Goal: Task Accomplishment & Management: Complete application form

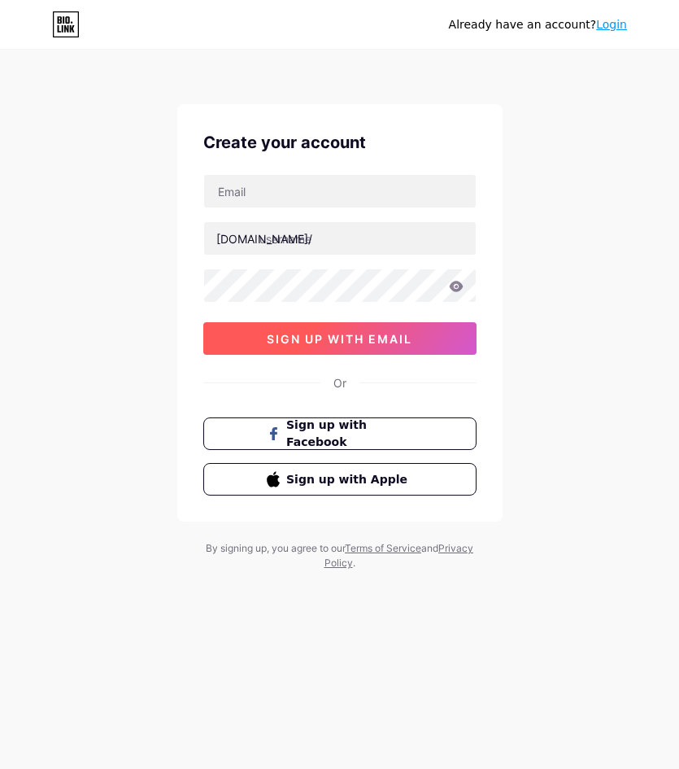
click at [314, 334] on span "sign up with email" at bounding box center [340, 339] width 146 height 14
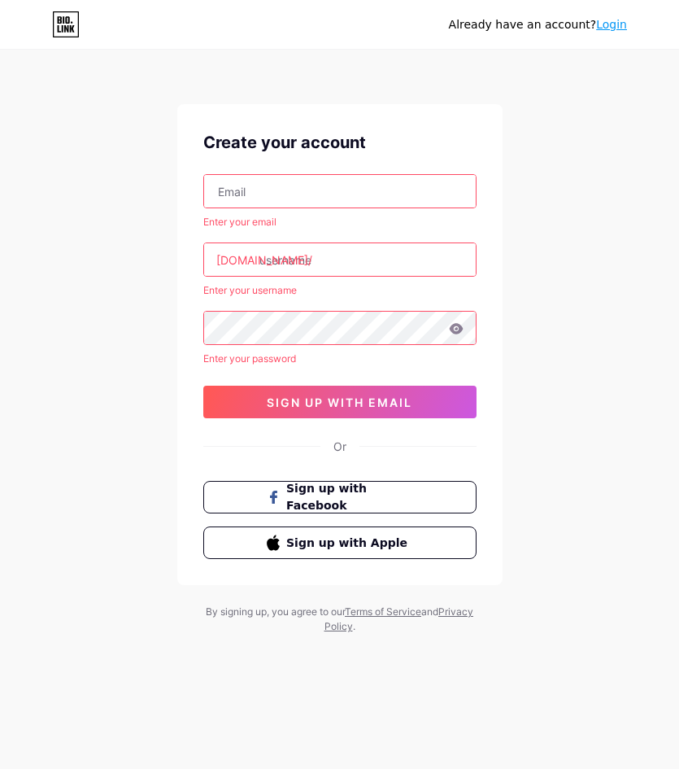
click at [271, 187] on input "text" at bounding box center [340, 191] width 272 height 33
type input "[EMAIL_ADDRESS][DOMAIN_NAME]"
drag, startPoint x: 304, startPoint y: 259, endPoint x: 318, endPoint y: 259, distance: 13.8
click at [305, 259] on input "text" at bounding box center [340, 259] width 272 height 33
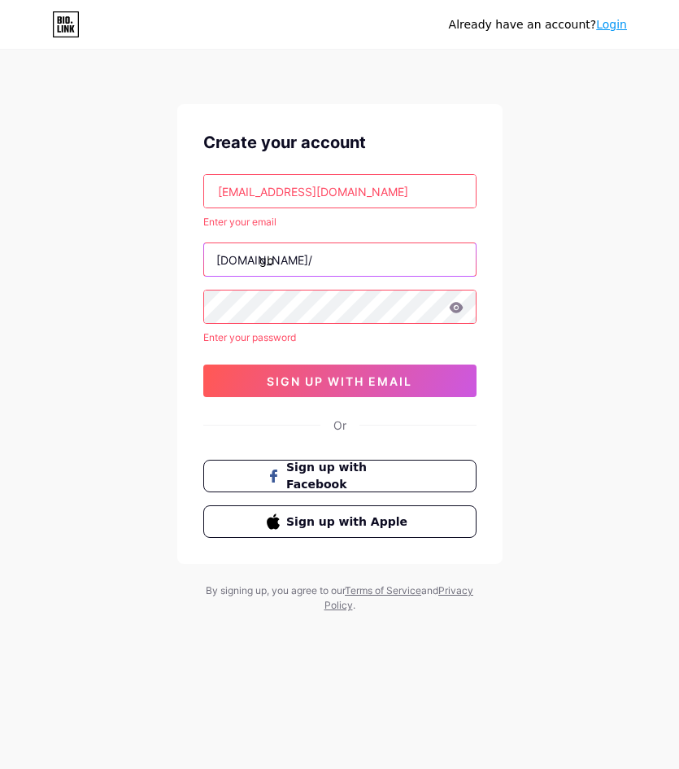
type input "g"
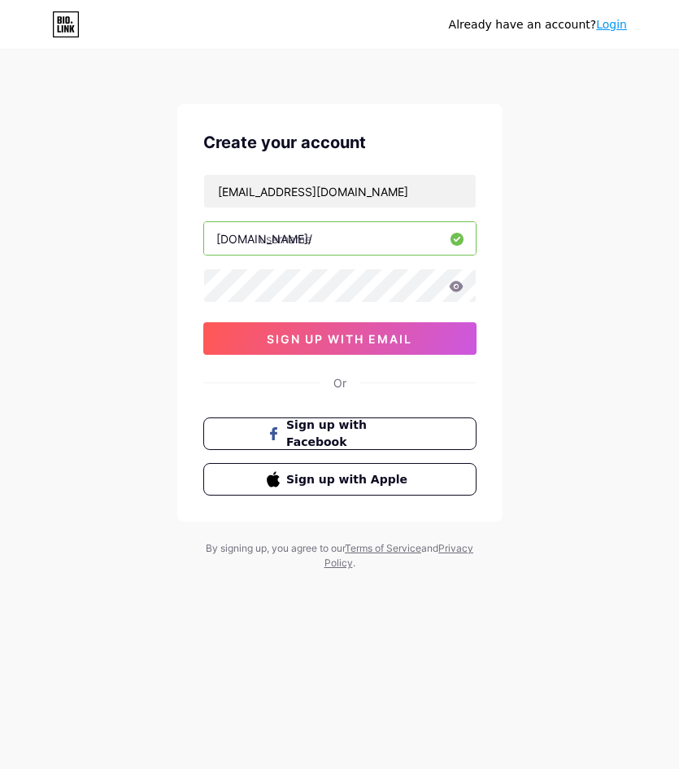
click at [375, 247] on input "text" at bounding box center [340, 238] width 272 height 33
type input "gbo777"
click at [456, 290] on icon at bounding box center [456, 286] width 14 height 11
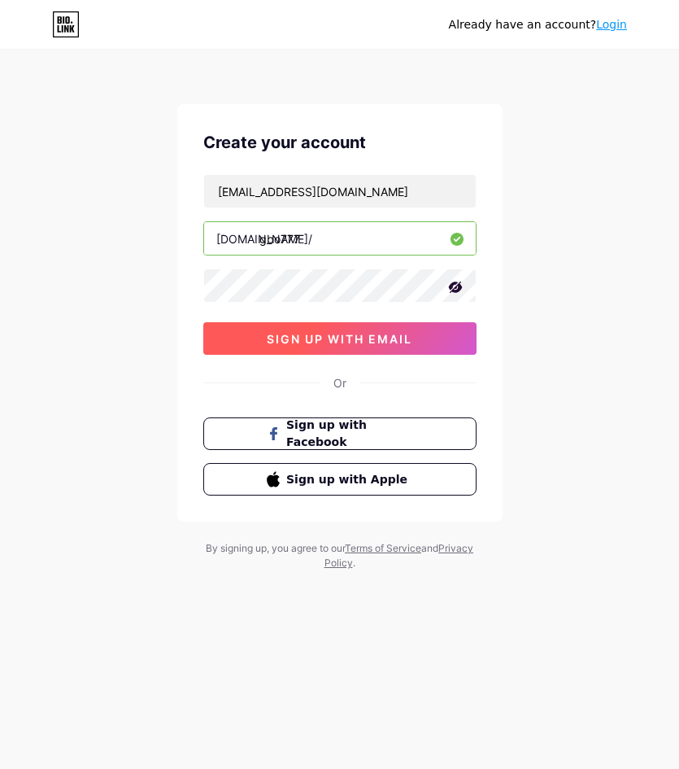
click at [391, 337] on span "sign up with email" at bounding box center [340, 339] width 146 height 14
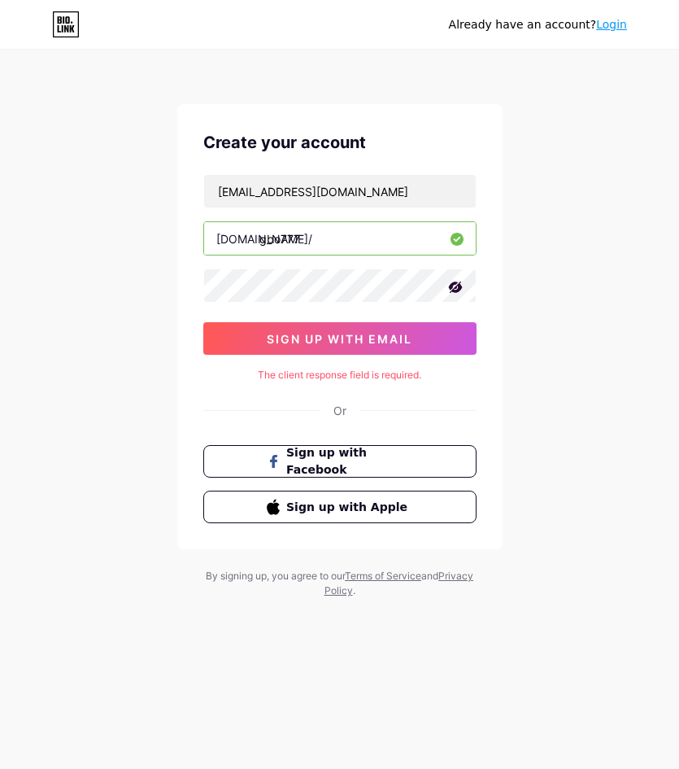
click at [346, 402] on div "Or" at bounding box center [340, 410] width 13 height 17
click at [332, 375] on div "The client response field is required." at bounding box center [339, 375] width 273 height 15
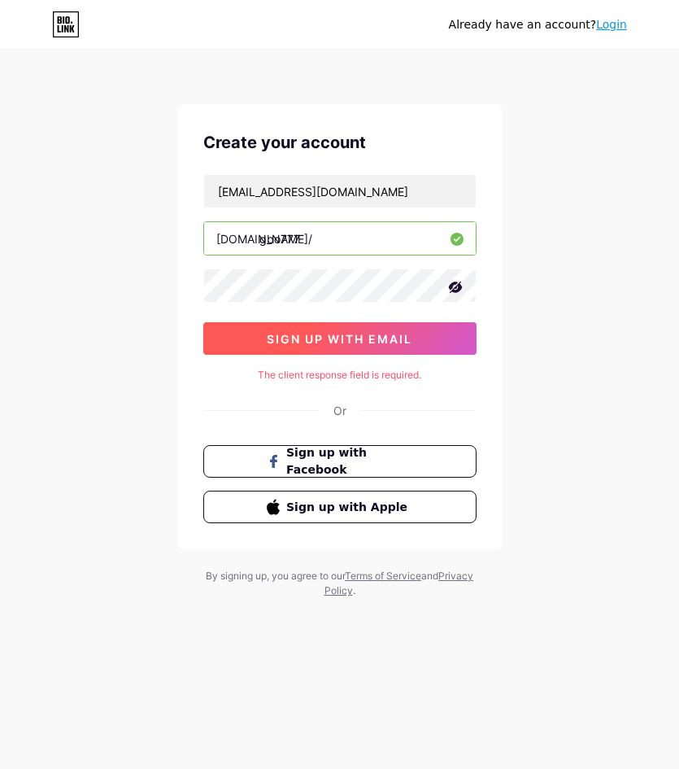
click at [351, 343] on span "sign up with email" at bounding box center [340, 339] width 146 height 14
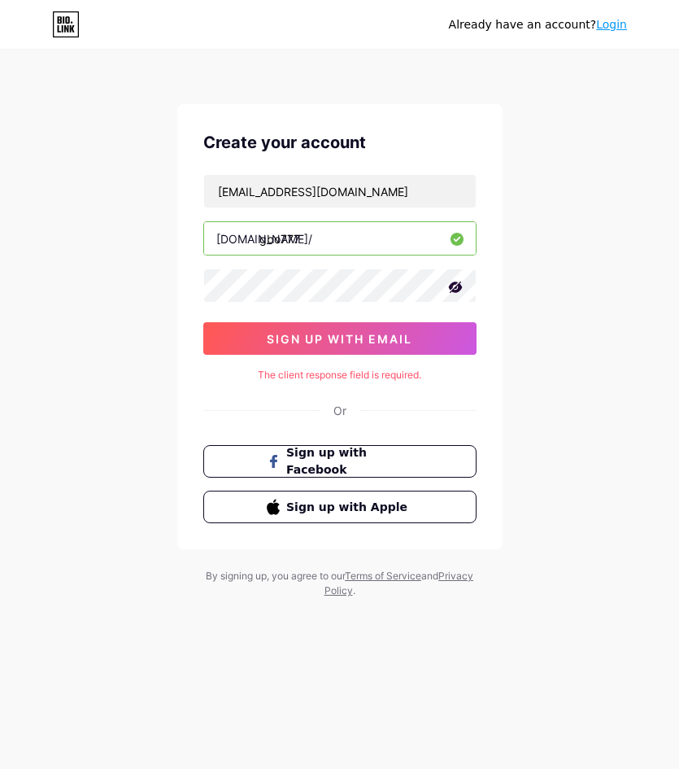
click at [343, 371] on div "The client response field is required." at bounding box center [339, 375] width 273 height 15
click at [348, 404] on div "Or" at bounding box center [339, 410] width 273 height 17
click at [349, 418] on div "Or" at bounding box center [339, 410] width 273 height 17
drag, startPoint x: 65, startPoint y: 39, endPoint x: 62, endPoint y: 25, distance: 14.2
click at [65, 37] on div "Already have an account? Login" at bounding box center [339, 24] width 679 height 49
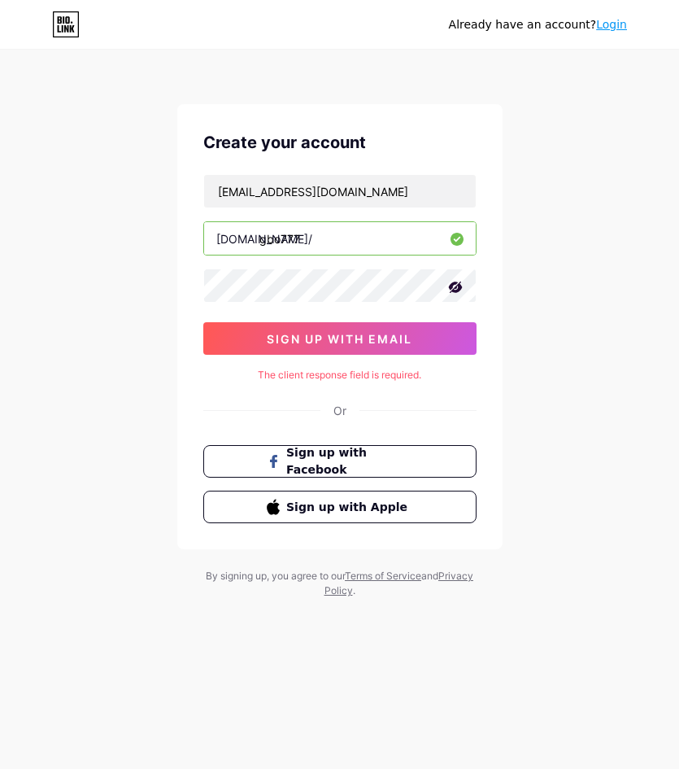
click at [611, 26] on link "Login" at bounding box center [611, 24] width 31 height 13
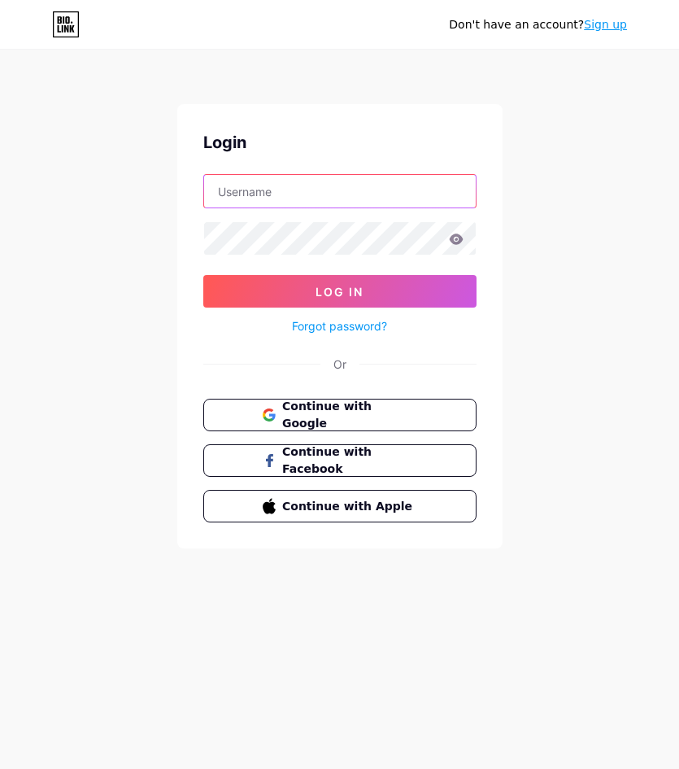
type input "[EMAIL_ADDRESS][DOMAIN_NAME]"
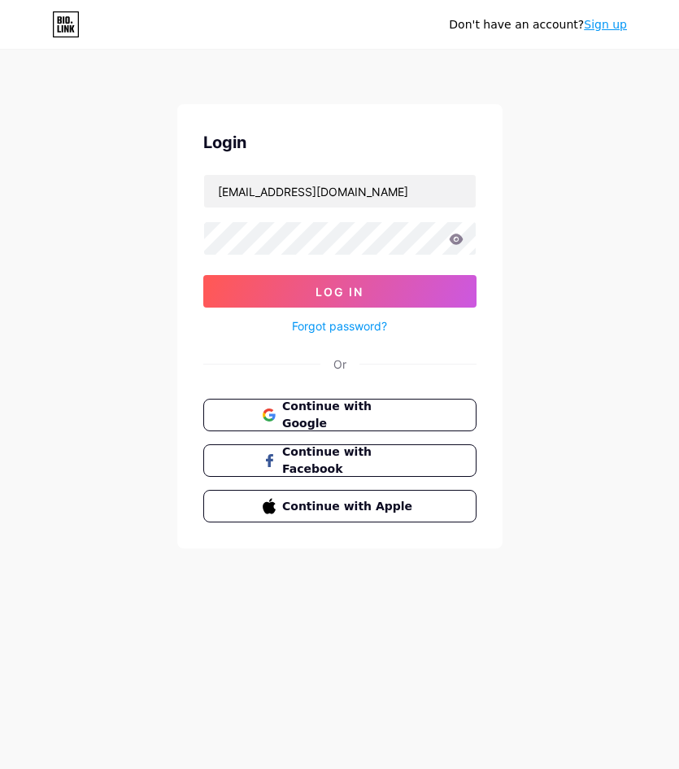
click at [597, 31] on link "Sign up" at bounding box center [605, 24] width 43 height 13
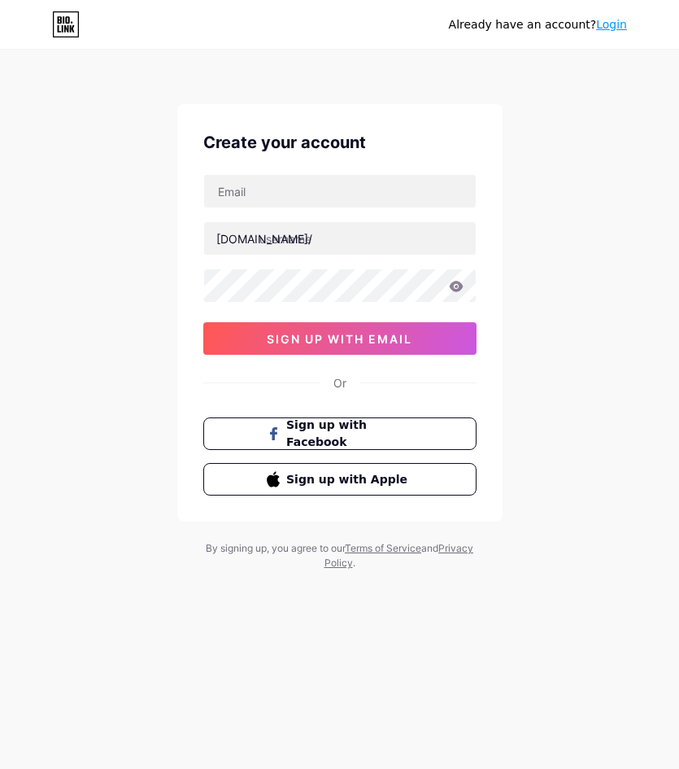
click at [612, 28] on link "Login" at bounding box center [611, 24] width 31 height 13
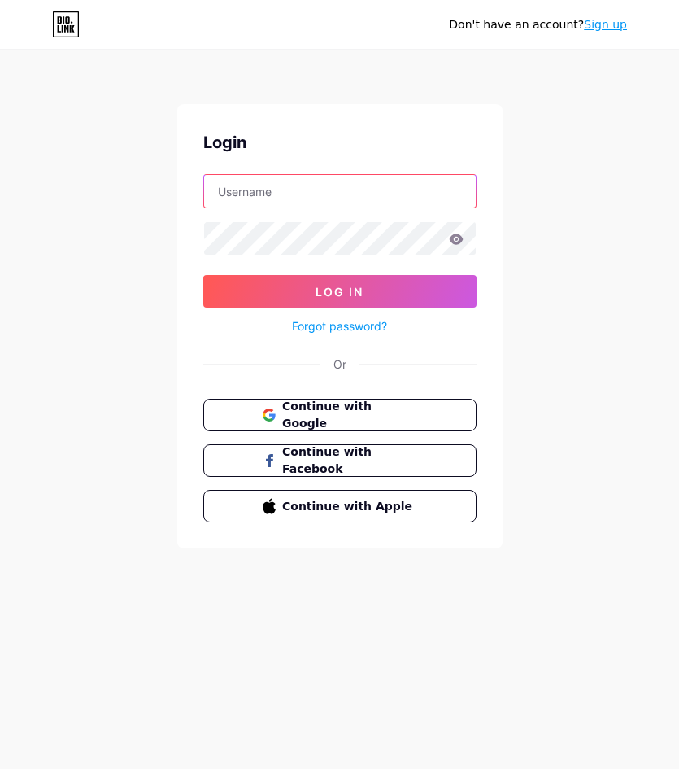
type input "[EMAIL_ADDRESS][DOMAIN_NAME]"
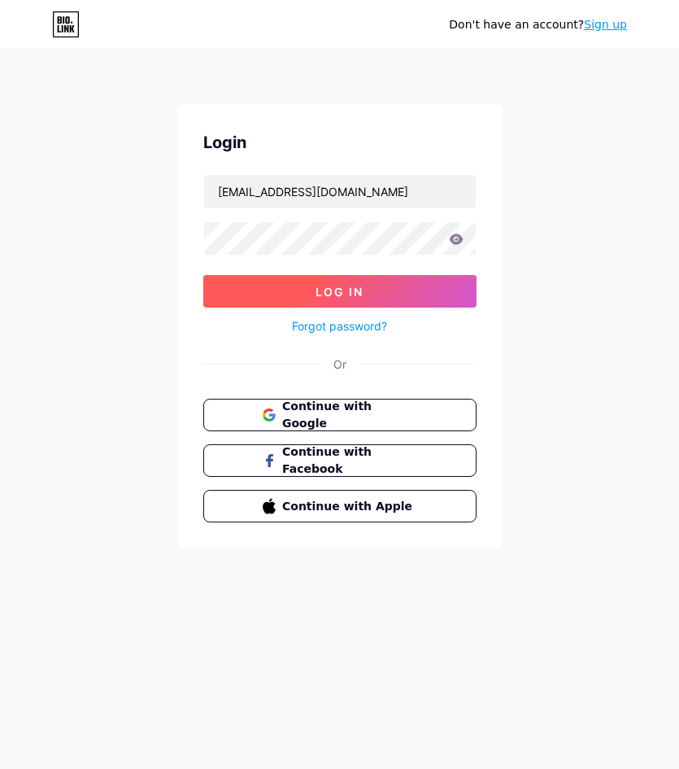
click at [396, 287] on button "Log In" at bounding box center [339, 291] width 273 height 33
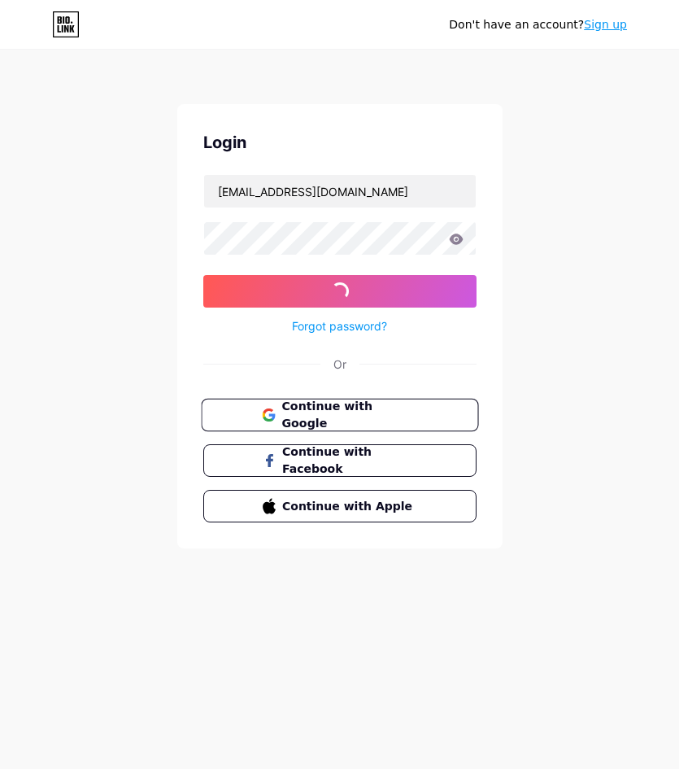
click at [387, 417] on span "Continue with Google" at bounding box center [349, 415] width 136 height 35
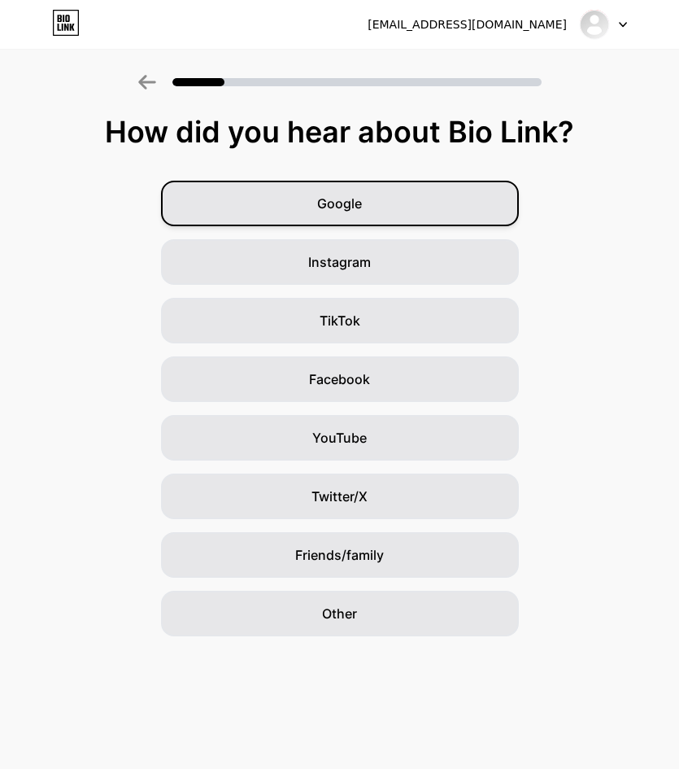
click at [380, 205] on div "Google" at bounding box center [340, 204] width 358 height 46
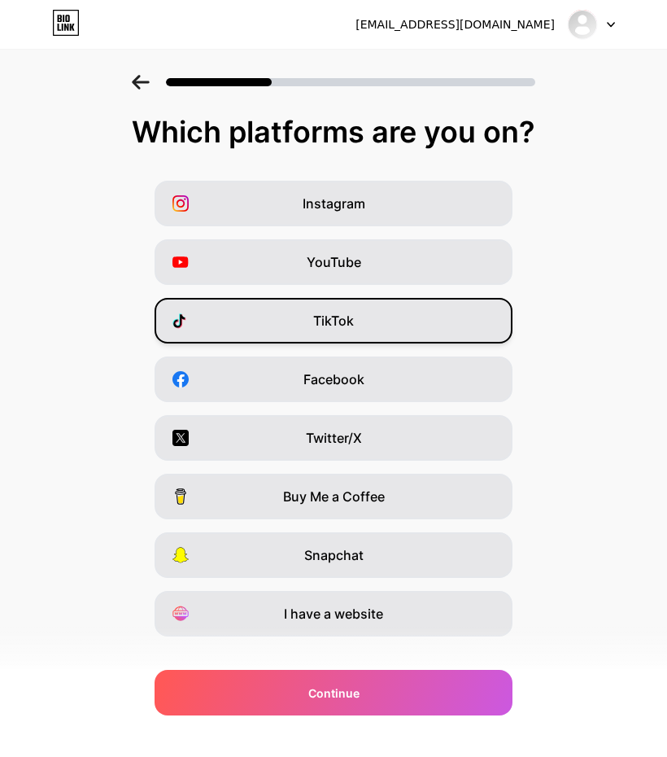
click at [338, 324] on span "TikTok" at bounding box center [333, 321] width 41 height 20
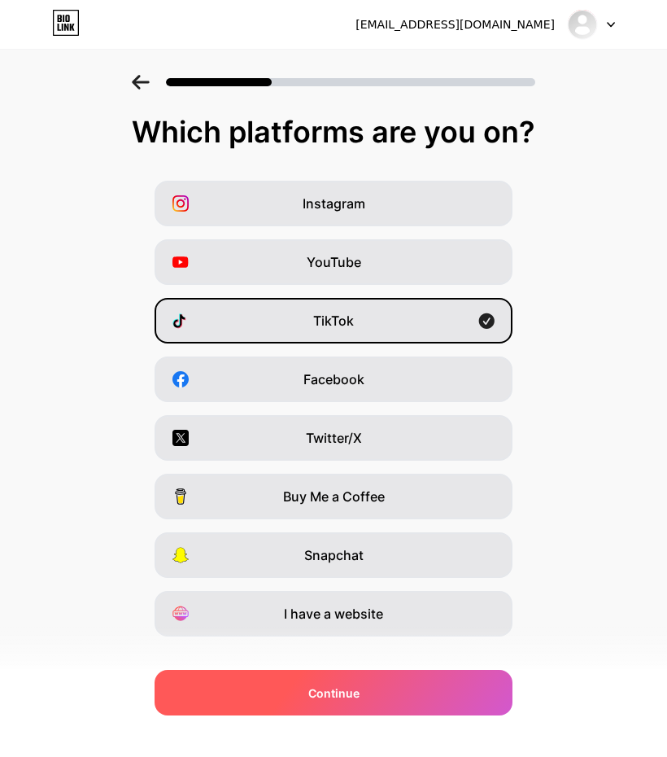
click at [412, 699] on div "Continue" at bounding box center [334, 693] width 358 height 46
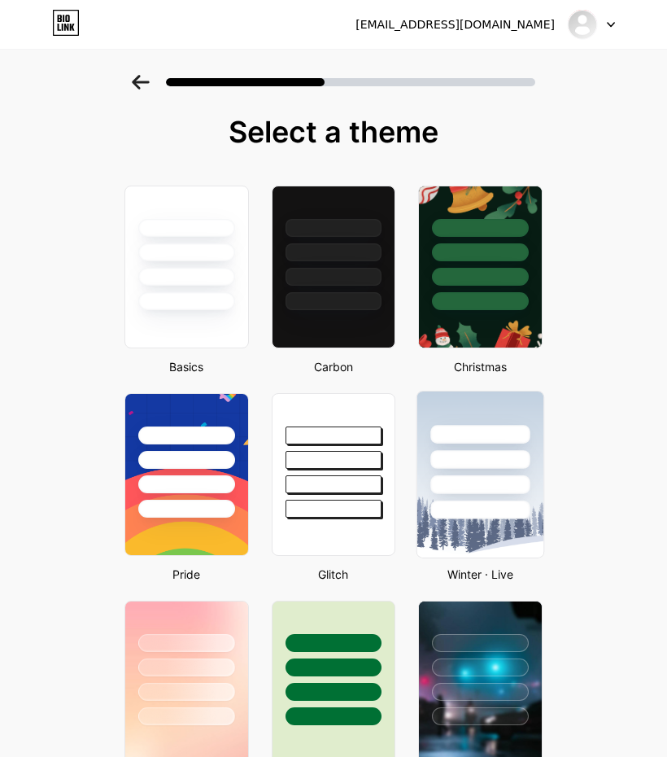
scroll to position [325, 0]
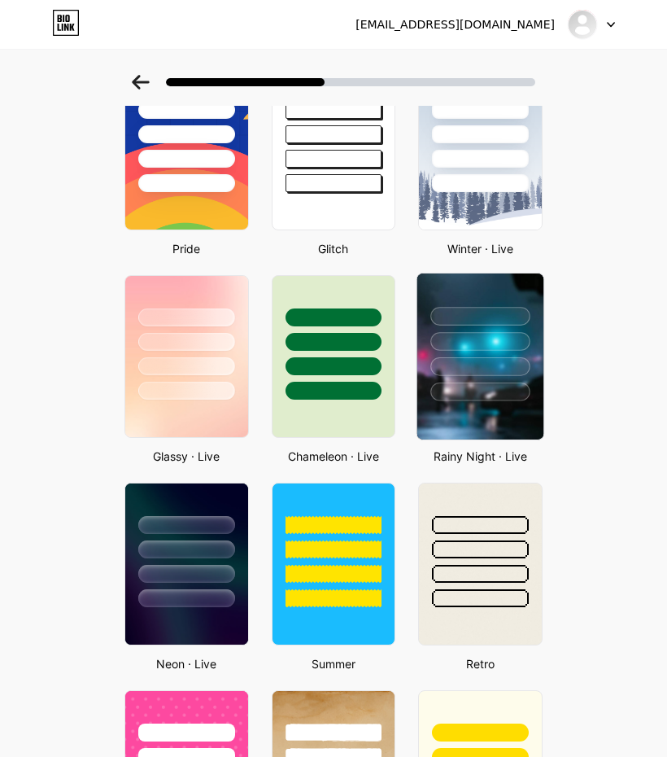
click at [495, 364] on div at bounding box center [480, 366] width 99 height 19
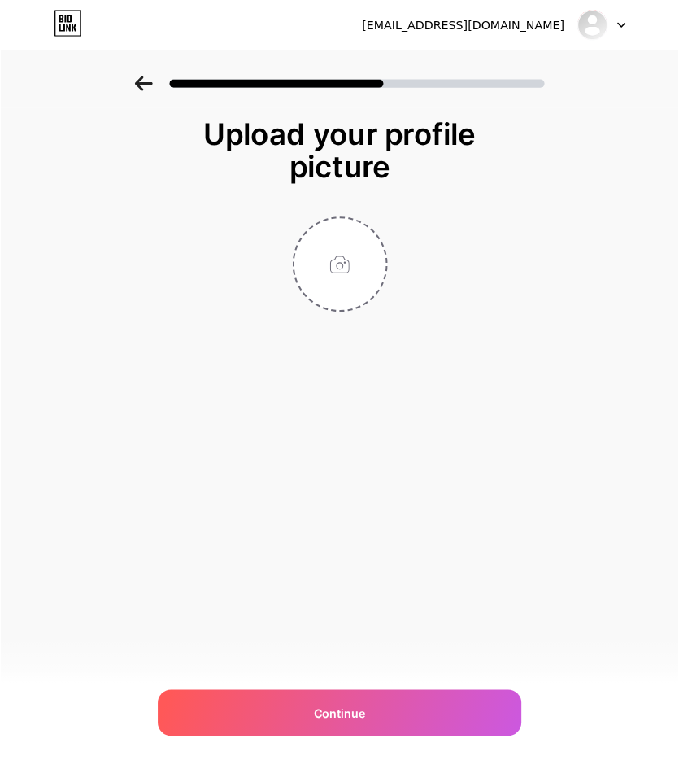
scroll to position [0, 0]
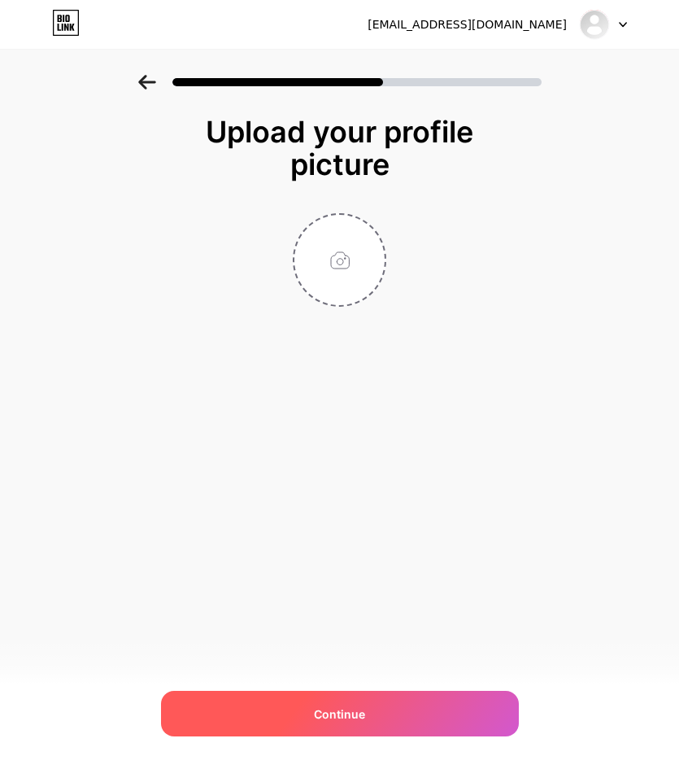
click at [363, 709] on span "Continue" at bounding box center [339, 713] width 51 height 17
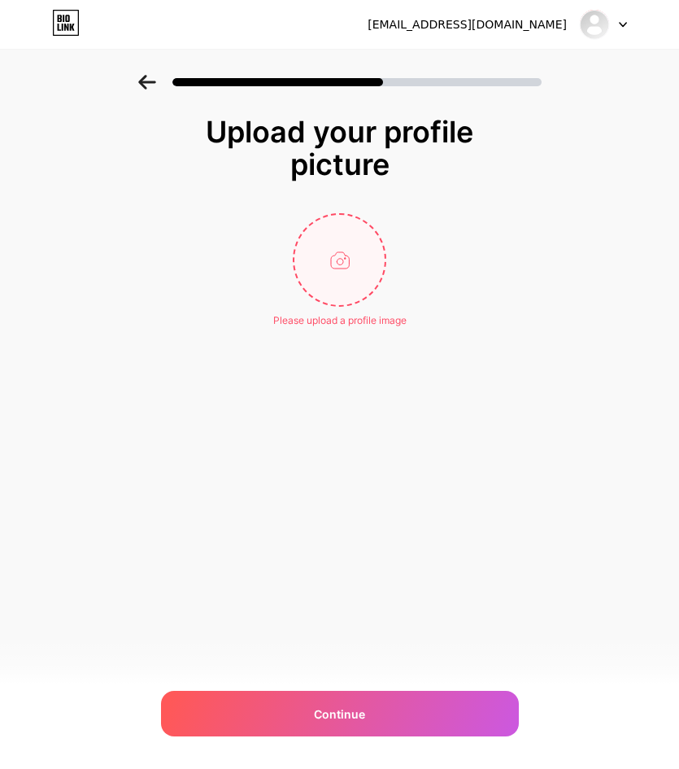
click at [358, 299] on input "file" at bounding box center [340, 260] width 90 height 90
type input "C:\fakepath\8b93e171cc6789c71fe852b6087edb78.jpg"
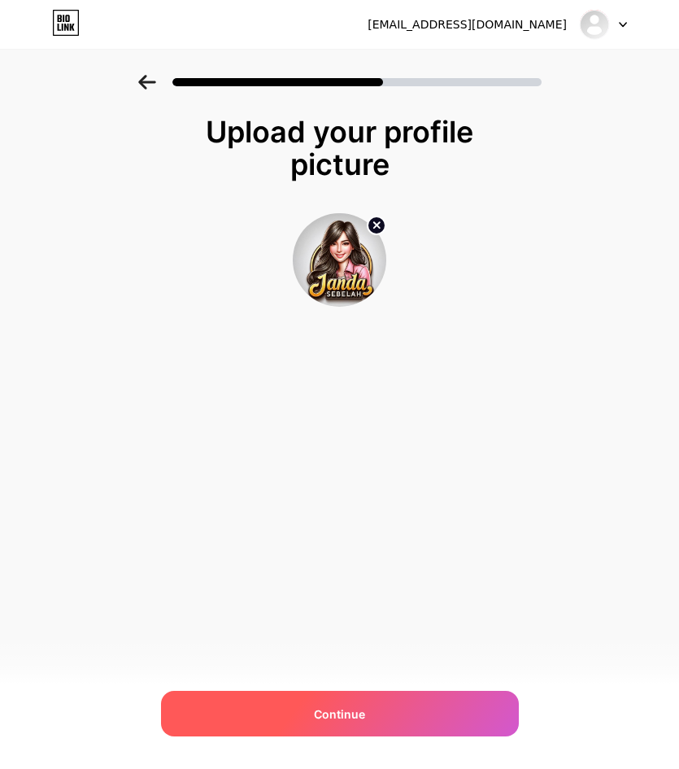
click at [373, 707] on div "Continue" at bounding box center [340, 714] width 358 height 46
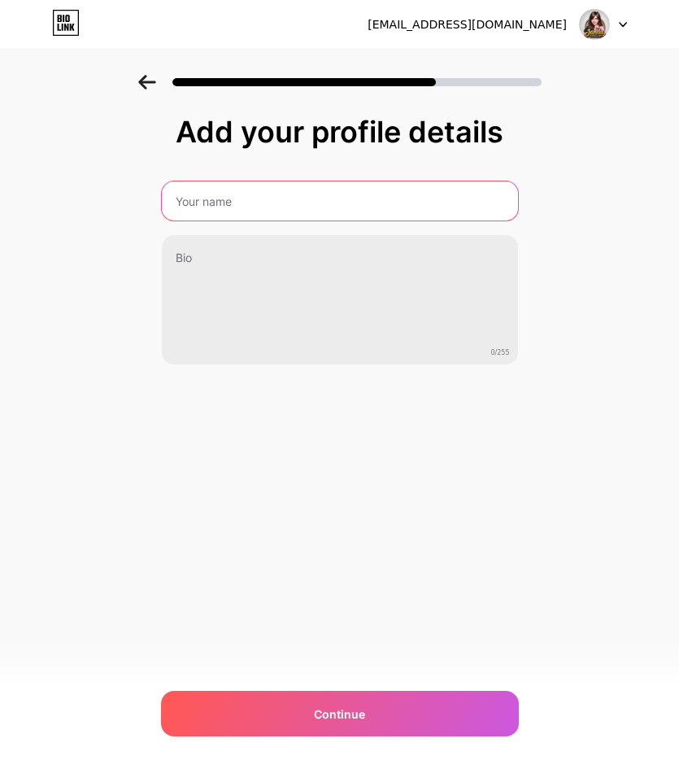
click at [199, 207] on input "text" at bounding box center [340, 200] width 356 height 39
type input "GBO777"
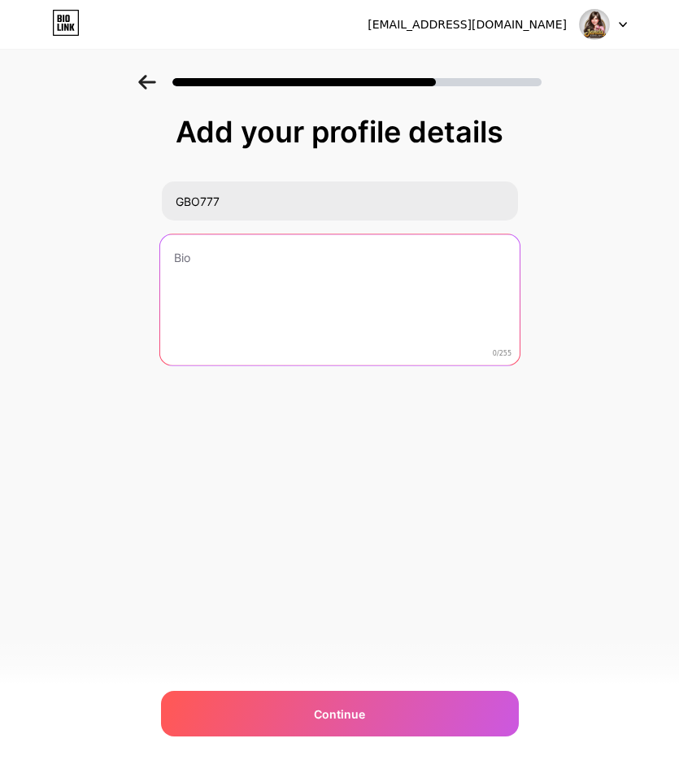
click at [228, 271] on textarea at bounding box center [339, 300] width 360 height 133
click at [194, 264] on textarea at bounding box center [339, 300] width 360 height 133
click at [179, 262] on textarea at bounding box center [339, 300] width 360 height 133
paste textarea "adalah link daftar resmi, link alternatif login game online terlengkap yang pal…"
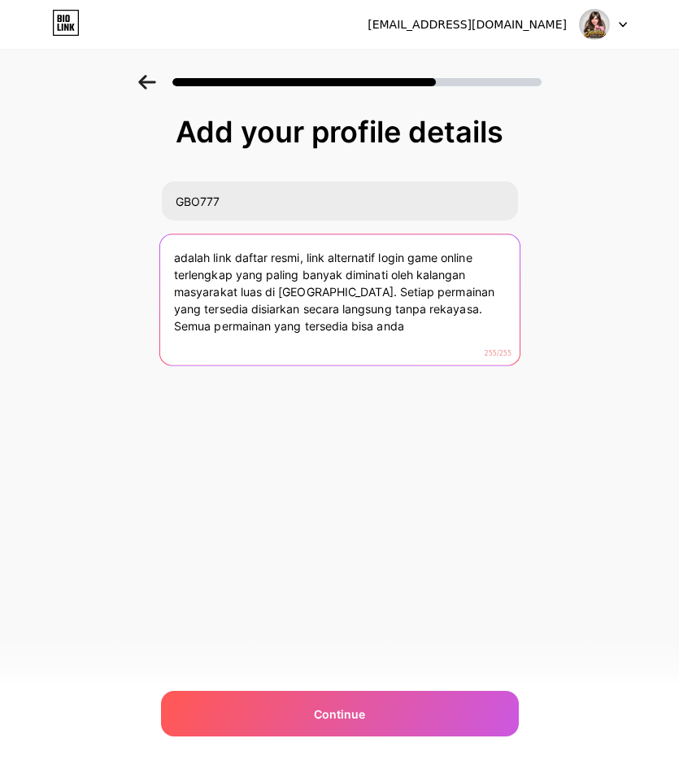
click at [348, 293] on textarea "adalah link daftar resmi, link alternatif login game online terlengkap yang pal…" at bounding box center [339, 300] width 360 height 133
click at [417, 324] on textarea "adalah link daftar resmi, link alternatif login game online terlengkap yang pal…" at bounding box center [339, 300] width 360 height 133
click at [415, 334] on textarea "adalah link daftar resmi, link alternatif login game online terlengkap yang pal…" at bounding box center [339, 300] width 360 height 133
click at [172, 256] on textarea "adalah link daftar resmi, link alternatif login game online terlengkap yang pal…" at bounding box center [339, 300] width 360 height 133
drag, startPoint x: 208, startPoint y: 259, endPoint x: 140, endPoint y: 253, distance: 68.6
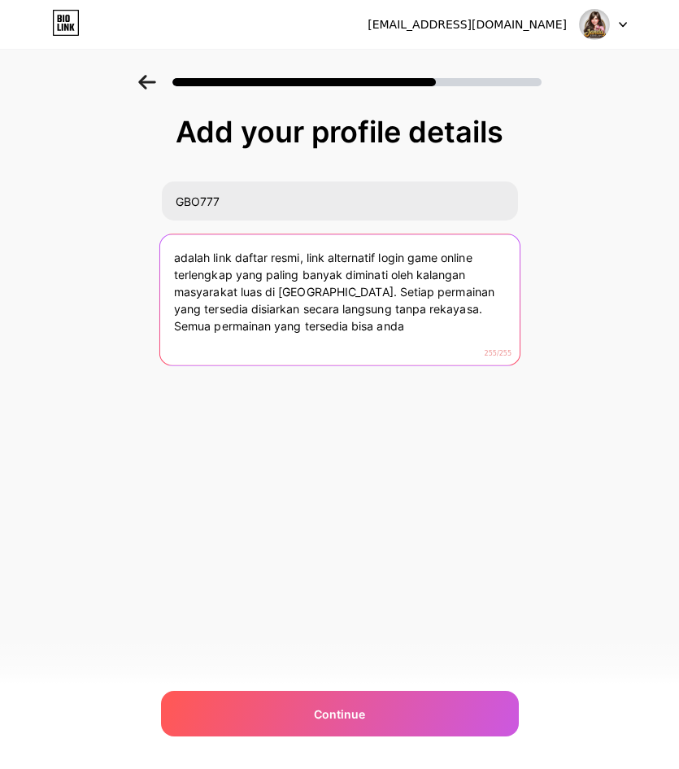
click at [140, 253] on div "Add your profile details GBO777 adalah link daftar resmi, link alternatif login…" at bounding box center [339, 261] width 679 height 372
click at [379, 324] on textarea "GBO777 link daftar resmi, link alternatif login game online terlengkap yang pal…" at bounding box center [339, 300] width 360 height 133
drag, startPoint x: 371, startPoint y: 327, endPoint x: 458, endPoint y: 313, distance: 88.1
click at [458, 313] on textarea "GBO777 link daftar resmi, link alternatif login game online terlengkap yang pal…" at bounding box center [339, 300] width 360 height 133
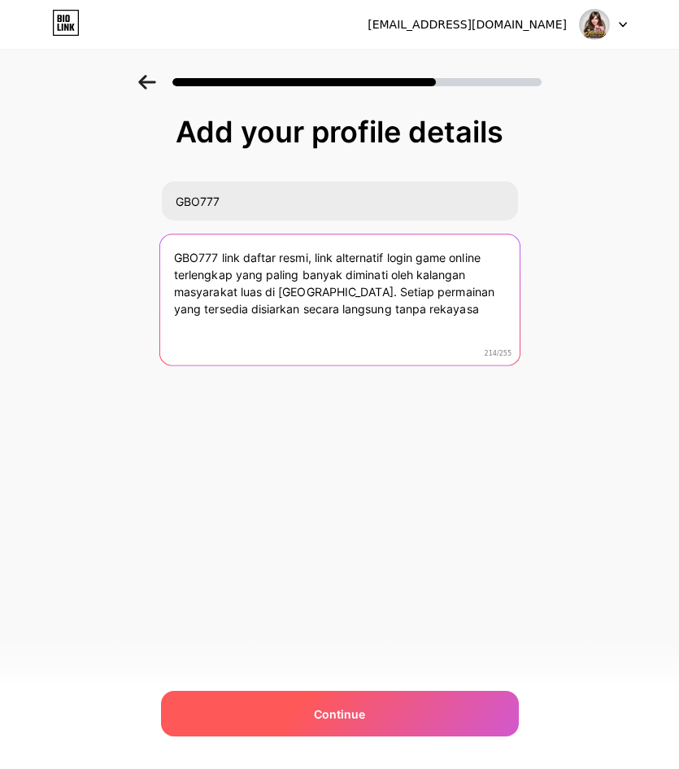
type textarea "GBO777 link daftar resmi, link alternatif login game online terlengkap yang pal…"
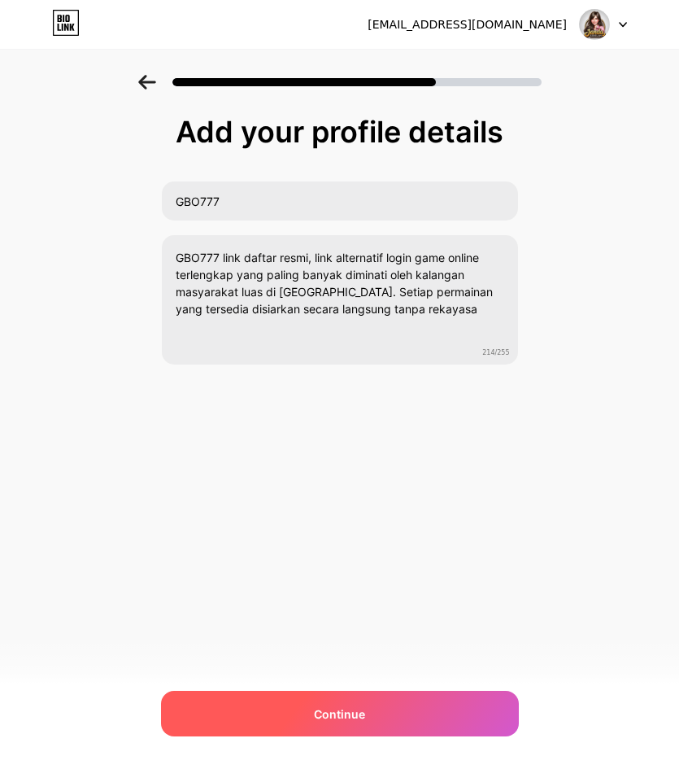
click at [375, 724] on div "Continue" at bounding box center [340, 714] width 358 height 46
